Goal: Use online tool/utility: Utilize a website feature to perform a specific function

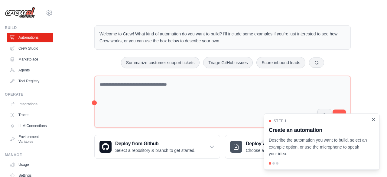
click at [371, 120] on icon "Close walkthrough" at bounding box center [372, 119] width 5 height 5
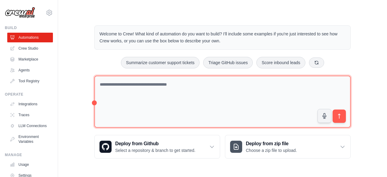
click at [155, 107] on textarea at bounding box center [222, 102] width 256 height 52
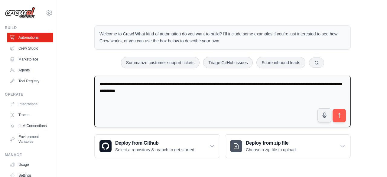
click at [130, 90] on textarea "**********" at bounding box center [222, 102] width 256 height 52
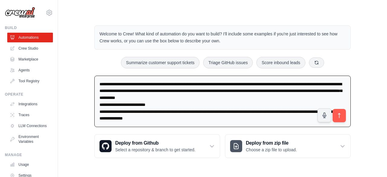
scroll to position [1, 0]
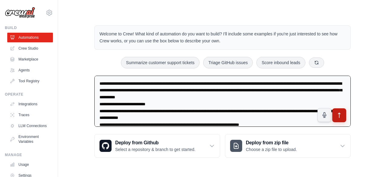
type textarea "**********"
click at [342, 117] on button "submit" at bounding box center [339, 115] width 14 height 14
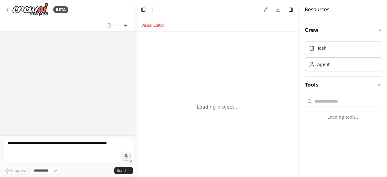
select select "****"
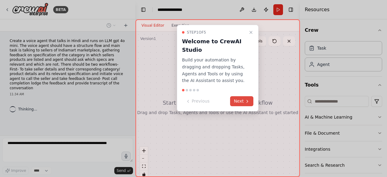
click at [242, 102] on button "Next" at bounding box center [241, 101] width 23 height 10
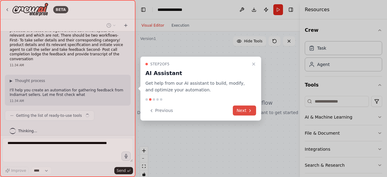
click at [240, 108] on button "Next" at bounding box center [244, 110] width 23 height 10
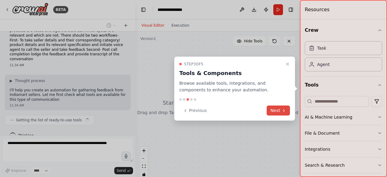
scroll to position [34, 0]
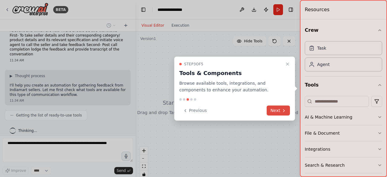
click at [279, 108] on button "Next" at bounding box center [277, 110] width 23 height 10
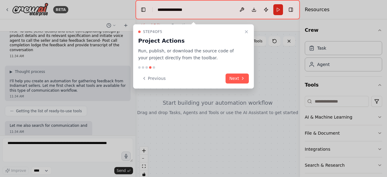
scroll to position [69, 0]
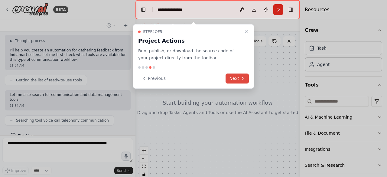
click at [241, 75] on button "Next" at bounding box center [236, 78] width 23 height 10
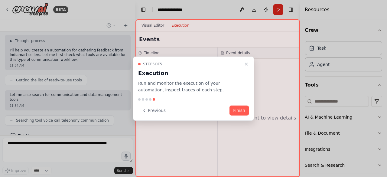
scroll to position [84, 0]
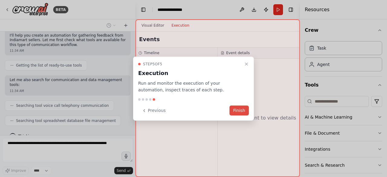
click at [235, 114] on button "Finish" at bounding box center [238, 110] width 19 height 10
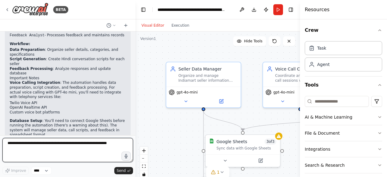
scroll to position [453, 0]
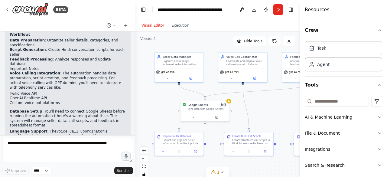
drag, startPoint x: 195, startPoint y: 126, endPoint x: 170, endPoint y: 91, distance: 43.3
click at [170, 91] on div ".deletable-edge-delete-btn { width: 20px; height: 20px; border: 0px solid #ffff…" at bounding box center [217, 106] width 164 height 151
click at [275, 13] on button "Run" at bounding box center [278, 9] width 10 height 11
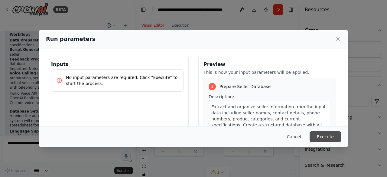
click at [319, 133] on button "Execute" at bounding box center [324, 136] width 31 height 11
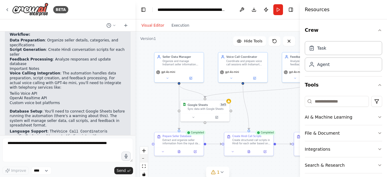
click at [143, 159] on button "zoom out" at bounding box center [144, 158] width 8 height 8
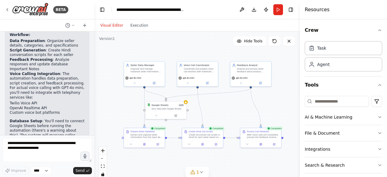
scroll to position [557, 0]
drag, startPoint x: 135, startPoint y: 89, endPoint x: 94, endPoint y: 88, distance: 41.1
click at [94, 88] on div "BETA Create a voice agent that talks in Hindi and runs on LLM gpt 4o mini. The …" at bounding box center [193, 88] width 387 height 177
click at [100, 151] on button "zoom in" at bounding box center [102, 151] width 8 height 8
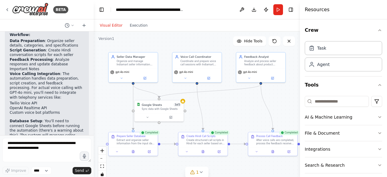
scroll to position [590, 0]
